Goal: Information Seeking & Learning: Understand process/instructions

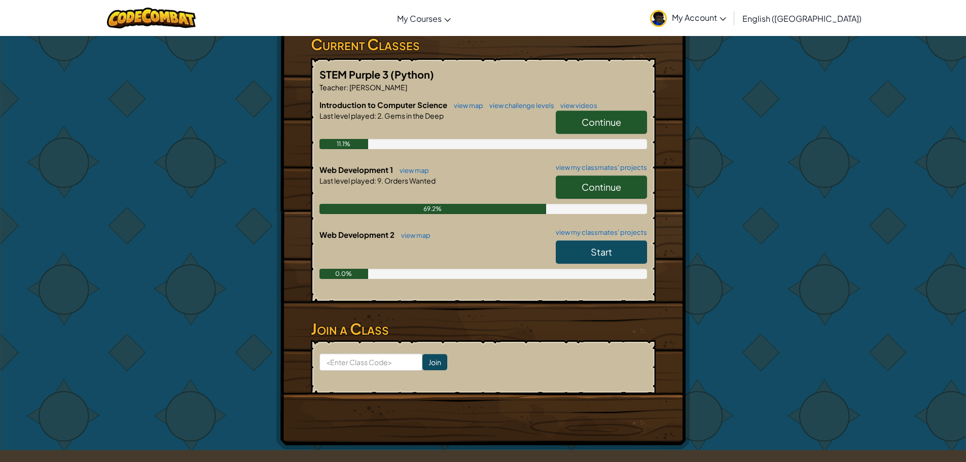
scroll to position [140, 0]
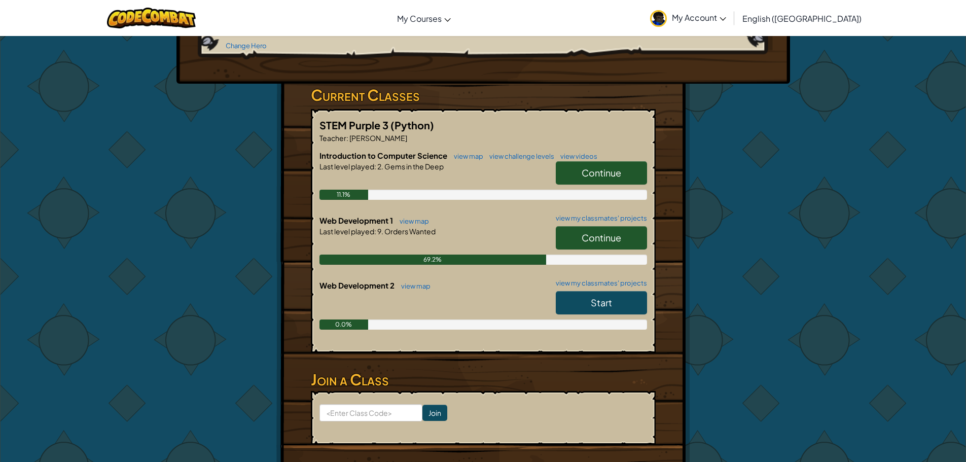
click at [606, 226] on link "Continue" at bounding box center [601, 237] width 91 height 23
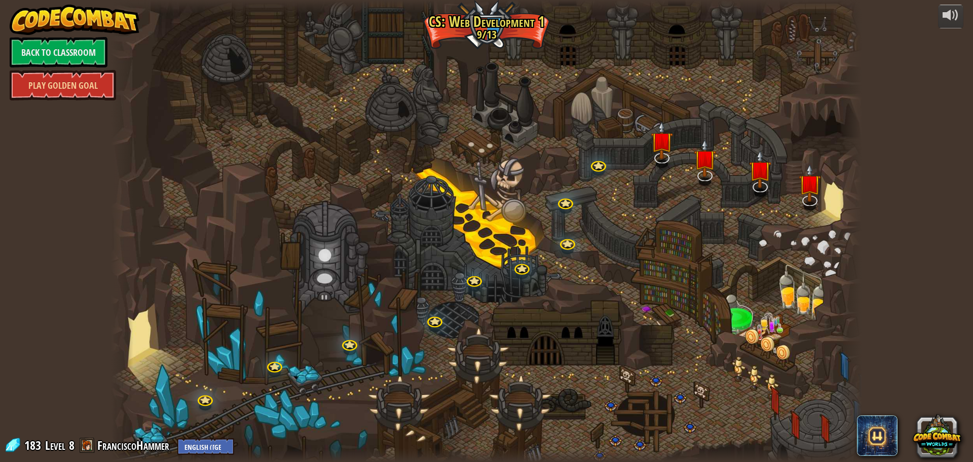
click at [649, 150] on div at bounding box center [487, 231] width 752 height 462
click at [666, 154] on img at bounding box center [662, 131] width 22 height 51
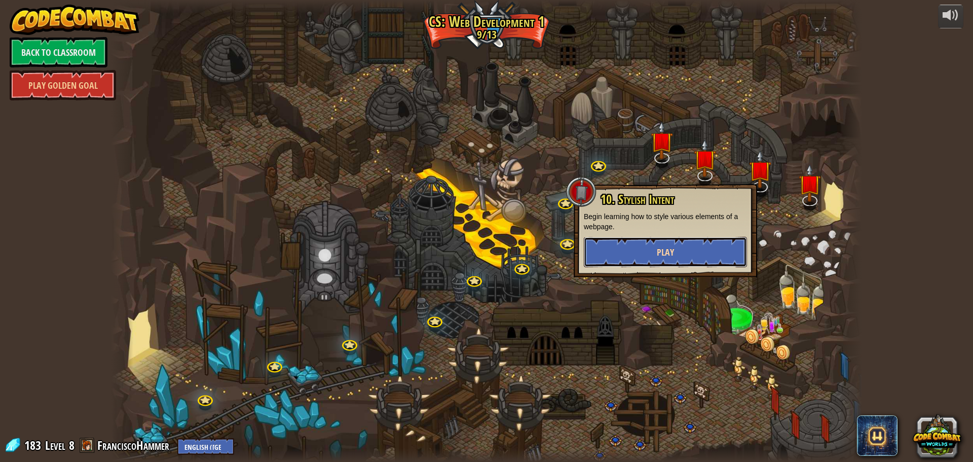
click at [669, 253] on span "Play" at bounding box center [665, 252] width 17 height 13
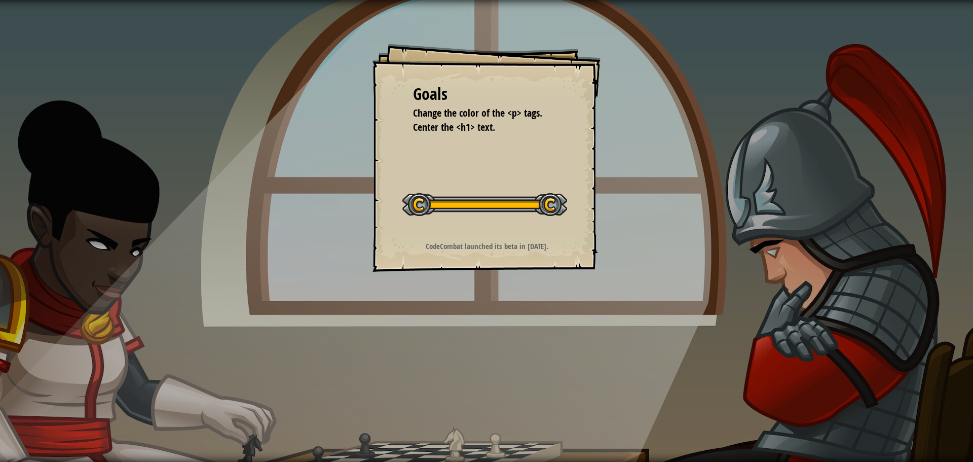
click at [531, 136] on div "Goals Change the color of the <p> tags. Center the <h1> text. Start Level Error…" at bounding box center [487, 158] width 228 height 228
drag, startPoint x: 531, startPoint y: 136, endPoint x: 526, endPoint y: 138, distance: 5.5
click at [526, 138] on div "Goals Change the color of the <p> tags. Center the <h1> text. Start Level Error…" at bounding box center [487, 158] width 228 height 228
drag, startPoint x: 754, startPoint y: 404, endPoint x: 727, endPoint y: 329, distance: 79.4
click at [752, 370] on div "Goals Change the color of the <p> tags. Center the <h1> text. Start Level Error…" at bounding box center [486, 231] width 973 height 462
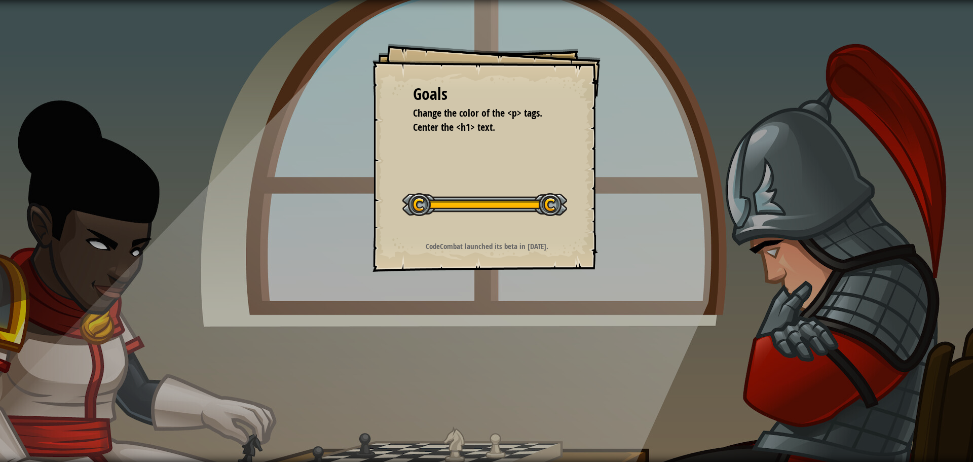
drag, startPoint x: 701, startPoint y: 307, endPoint x: 710, endPoint y: 285, distance: 23.4
click at [700, 305] on div "Goals Change the color of the <p> tags. Center the <h1> text. Start Level Error…" at bounding box center [486, 231] width 973 height 462
drag, startPoint x: 710, startPoint y: 285, endPoint x: 713, endPoint y: 275, distance: 10.5
click at [712, 282] on div "Goals Change the color of the <p> tags. Center the <h1> text. Start Level Error…" at bounding box center [486, 231] width 973 height 462
drag, startPoint x: 836, startPoint y: 289, endPoint x: 834, endPoint y: 273, distance: 15.8
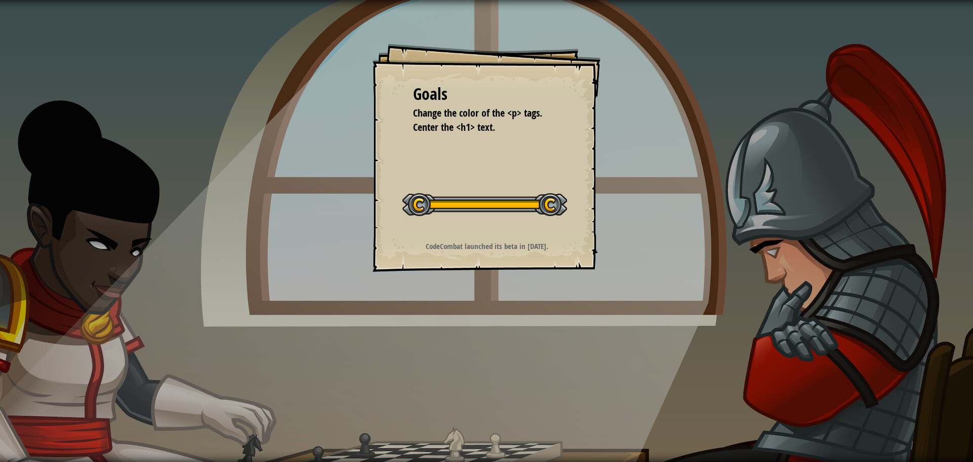
click at [814, 287] on div "Goals Change the color of the <p> tags. Center the <h1> text. Start Level Error…" at bounding box center [486, 231] width 973 height 462
drag, startPoint x: 834, startPoint y: 273, endPoint x: 832, endPoint y: 235, distance: 38.1
click at [834, 235] on div "Goals Change the color of the <p> tags. Center the <h1> text. Start Level Error…" at bounding box center [486, 231] width 973 height 462
drag, startPoint x: 808, startPoint y: 199, endPoint x: 964, endPoint y: 314, distance: 194.4
click at [901, 274] on div "Goals Change the color of the <p> tags. Center the <h1> text. Start Level Error…" at bounding box center [486, 231] width 973 height 462
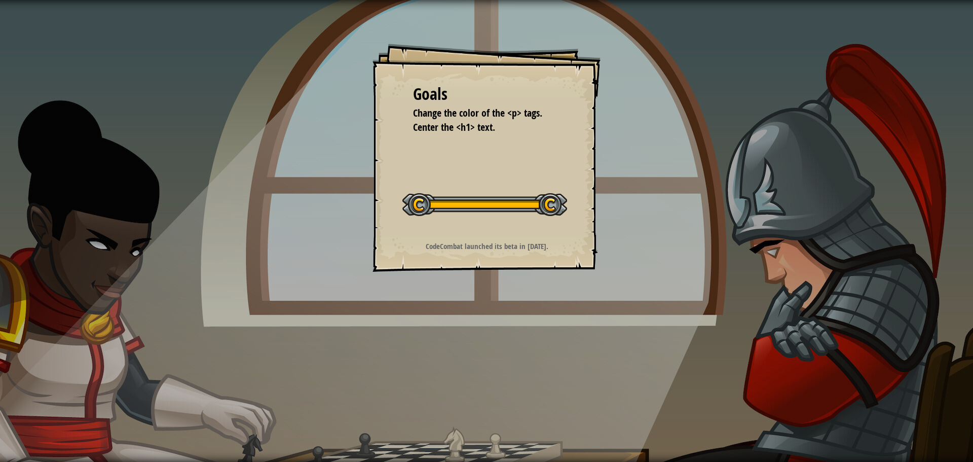
drag, startPoint x: 973, startPoint y: 327, endPoint x: 973, endPoint y: 427, distance: 99.9
click at [965, 385] on div "Goals Change the color of the <p> tags. Center the <h1> text. Start Level Error…" at bounding box center [486, 231] width 973 height 462
click at [965, 434] on div "Goals Change the color of the <p> tags. Center the <h1> text. Start Level Error…" at bounding box center [486, 231] width 973 height 462
drag, startPoint x: 960, startPoint y: 435, endPoint x: 954, endPoint y: 415, distance: 21.2
click at [955, 414] on div "Goals Change the color of the <p> tags. Center the <h1> text. Start Level Error…" at bounding box center [486, 231] width 973 height 462
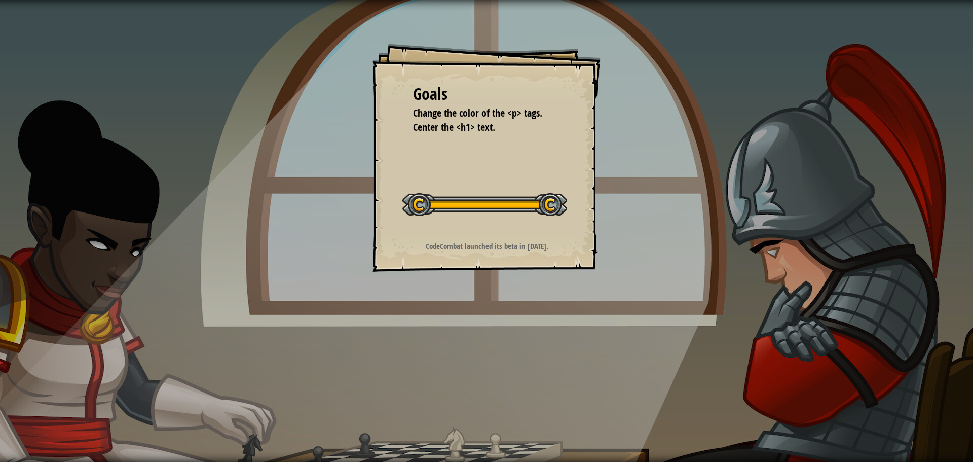
click at [959, 391] on div "Goals Change the color of the <p> tags. Center the <h1> text. Start Level Error…" at bounding box center [486, 231] width 973 height 462
click at [946, 355] on div "Goals Change the color of the <p> tags. Center the <h1> text. Start Level Error…" at bounding box center [486, 231] width 973 height 462
drag, startPoint x: 973, startPoint y: 307, endPoint x: 972, endPoint y: 148, distance: 159.2
click at [965, 200] on div "Goals Change the color of the <p> tags. Center the <h1> text. Start Level Error…" at bounding box center [486, 231] width 973 height 462
click at [965, 154] on div "Goals Change the color of the <p> tags. Center the <h1> text. Start Level Error…" at bounding box center [486, 231] width 973 height 462
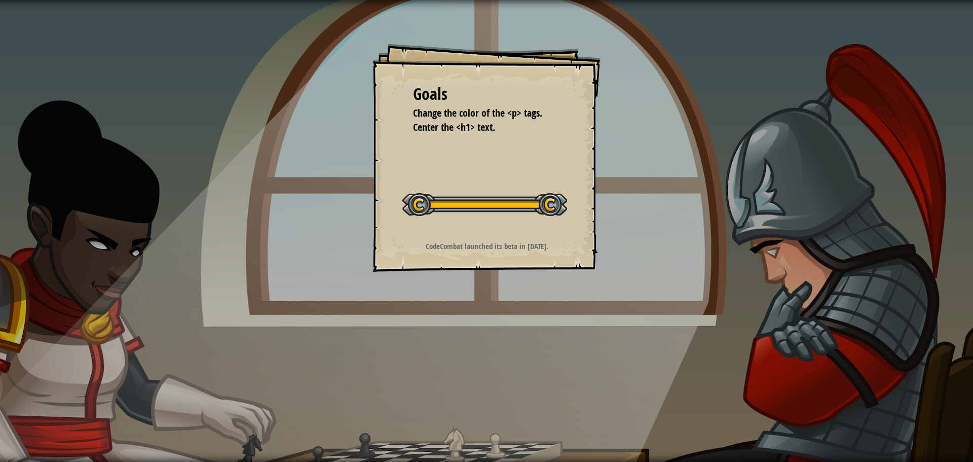
drag, startPoint x: 972, startPoint y: 148, endPoint x: 973, endPoint y: 132, distance: 15.7
click at [965, 148] on div "Goals Change the color of the <p> tags. Center the <h1> text. Start Level Error…" at bounding box center [486, 231] width 973 height 462
click at [965, 133] on div "Goals Change the color of the <p> tags. Center the <h1> text. Start Level Error…" at bounding box center [486, 231] width 973 height 462
drag, startPoint x: 973, startPoint y: 132, endPoint x: 900, endPoint y: 158, distance: 77.5
click at [965, 141] on div "Goals Change the color of the <p> tags. Center the <h1> text. Start Level Error…" at bounding box center [486, 231] width 973 height 462
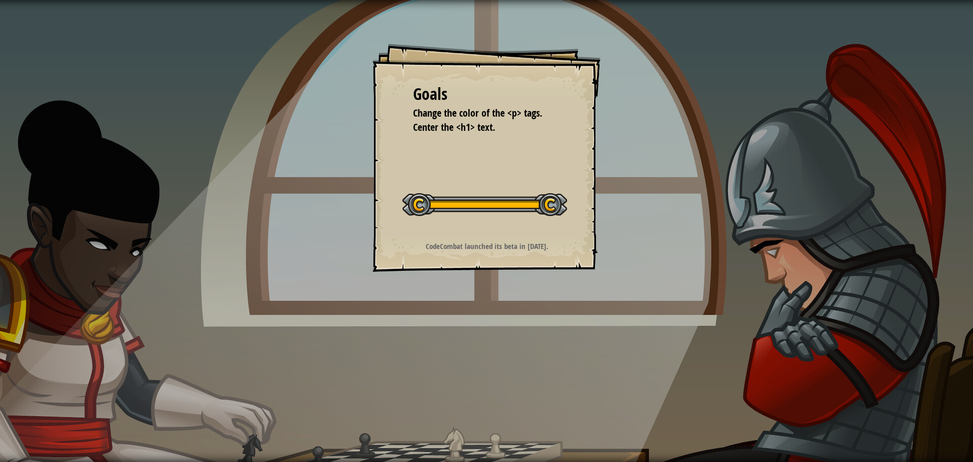
click at [965, 141] on div "Goals Change the color of the <p> tags. Center the <h1> text. Start Level Error…" at bounding box center [486, 231] width 973 height 462
drag, startPoint x: 900, startPoint y: 158, endPoint x: 913, endPoint y: 165, distance: 14.3
click at [910, 164] on div "Goals Change the color of the <p> tags. Center the <h1> text. Start Level Error…" at bounding box center [486, 231] width 973 height 462
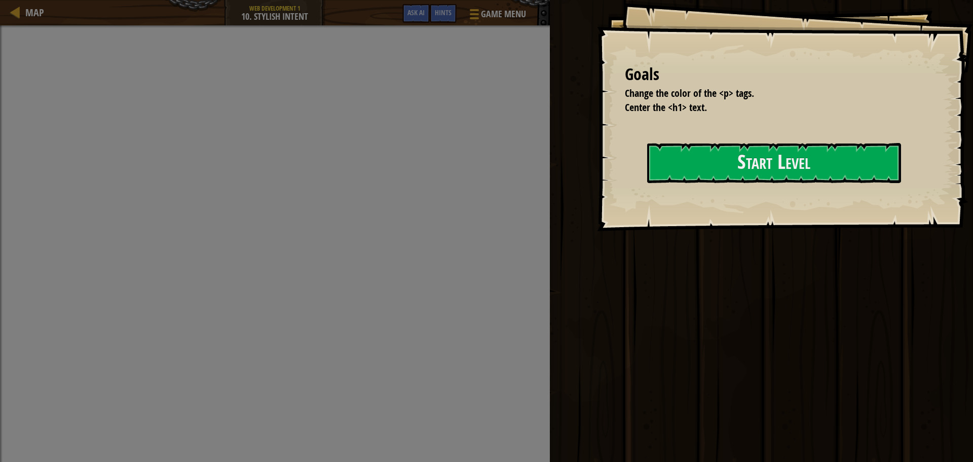
drag, startPoint x: 913, startPoint y: 165, endPoint x: 918, endPoint y: 168, distance: 6.6
click at [917, 168] on div "Ran Submit Done" at bounding box center [760, 228] width 426 height 457
drag, startPoint x: 918, startPoint y: 168, endPoint x: 914, endPoint y: 181, distance: 13.5
click at [918, 171] on div "Ran Submit Done" at bounding box center [760, 228] width 426 height 457
drag, startPoint x: 972, startPoint y: 210, endPoint x: 972, endPoint y: 216, distance: 6.6
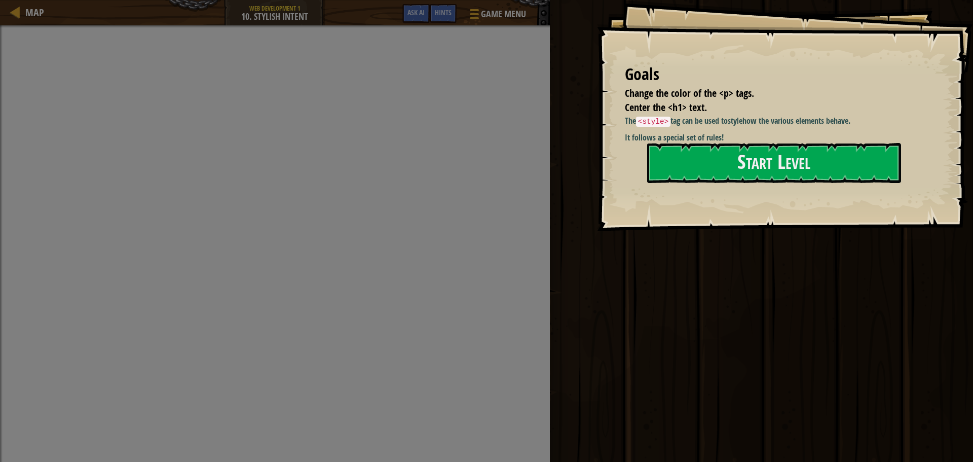
click at [965, 216] on div "Goals Change the color of the <p> tags. Center the <h1> text. The <style> tag c…" at bounding box center [785, 115] width 376 height 231
drag, startPoint x: 968, startPoint y: 193, endPoint x: 973, endPoint y: -61, distance: 254.1
click at [965, 0] on html "Goals Change the color of the <p> tags. Center the <h1> text. The <style> tag c…" at bounding box center [486, 0] width 973 height 0
